Goal: Navigation & Orientation: Go to known website

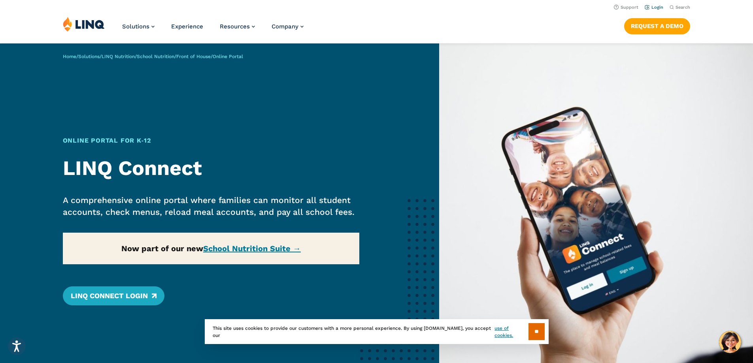
click at [659, 6] on link "Login" at bounding box center [654, 7] width 19 height 5
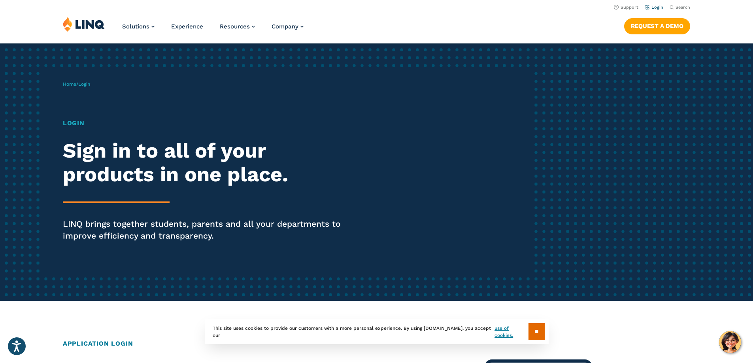
drag, startPoint x: 645, startPoint y: 11, endPoint x: 654, endPoint y: 7, distance: 10.1
click at [652, 8] on li "Login" at bounding box center [654, 6] width 19 height 9
click at [654, 7] on link "Login" at bounding box center [654, 7] width 19 height 5
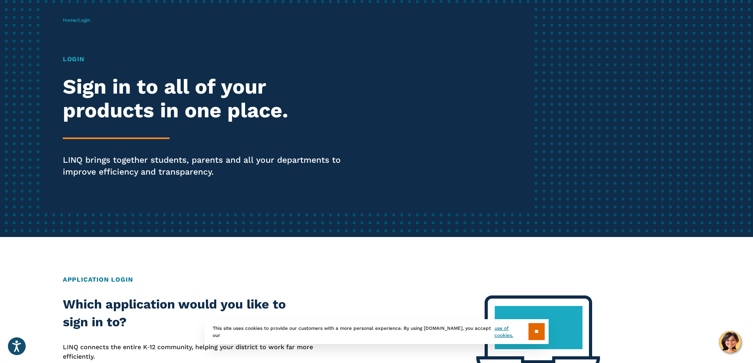
scroll to position [158, 0]
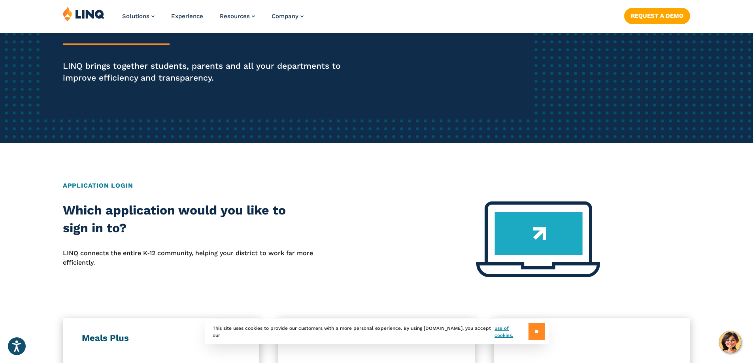
click at [530, 330] on input "**" at bounding box center [536, 331] width 16 height 17
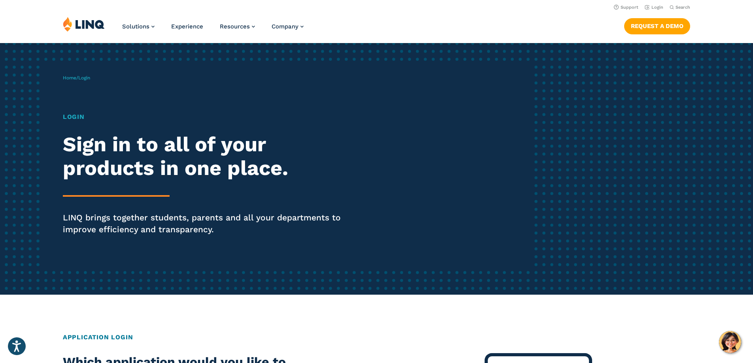
scroll to position [0, 0]
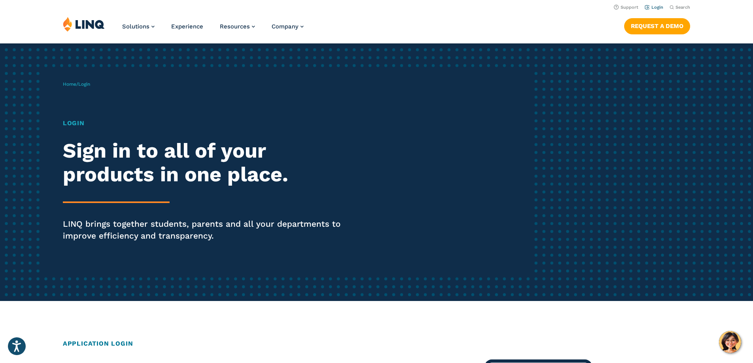
click at [652, 3] on li "Login" at bounding box center [654, 6] width 19 height 9
click at [652, 6] on link "Login" at bounding box center [654, 7] width 19 height 5
click at [18, 346] on icon "Open accessiBe: accessibility options, statement and help" at bounding box center [16, 346] width 9 height 13
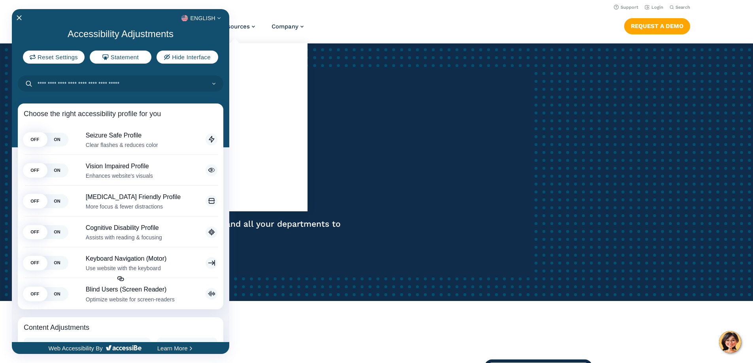
drag, startPoint x: 307, startPoint y: 76, endPoint x: 221, endPoint y: 34, distance: 95.8
click at [294, 67] on div at bounding box center [376, 181] width 753 height 363
